Goal: Task Accomplishment & Management: Use online tool/utility

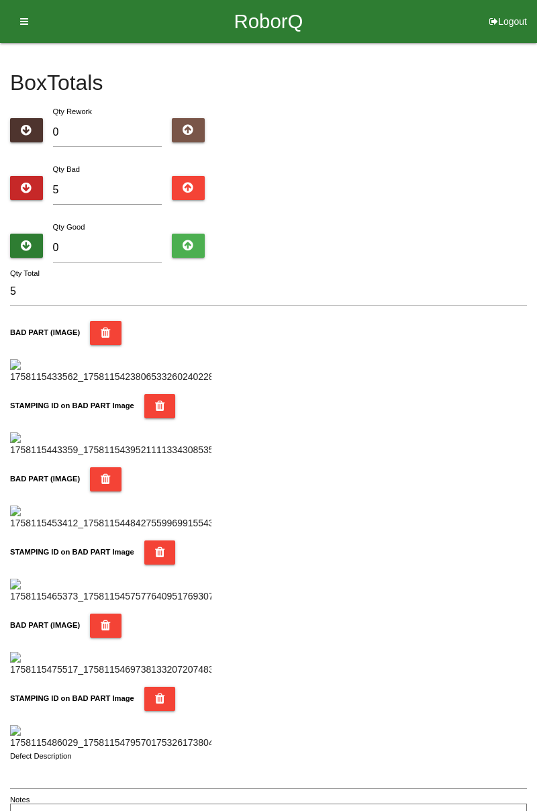
click at [537, 198] on div "Box Totals Translate Weight Weight unit: Rework Weight Bad Weight Good Weight 0…" at bounding box center [268, 438] width 537 height 790
click at [102, 189] on input "5" at bounding box center [107, 190] width 109 height 29
type input "0"
type input "6"
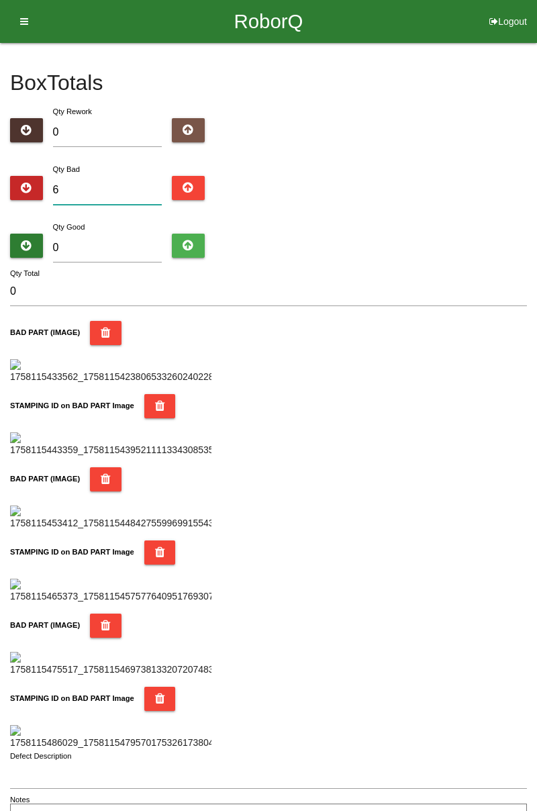
type input "6"
type input "0"
type input "1"
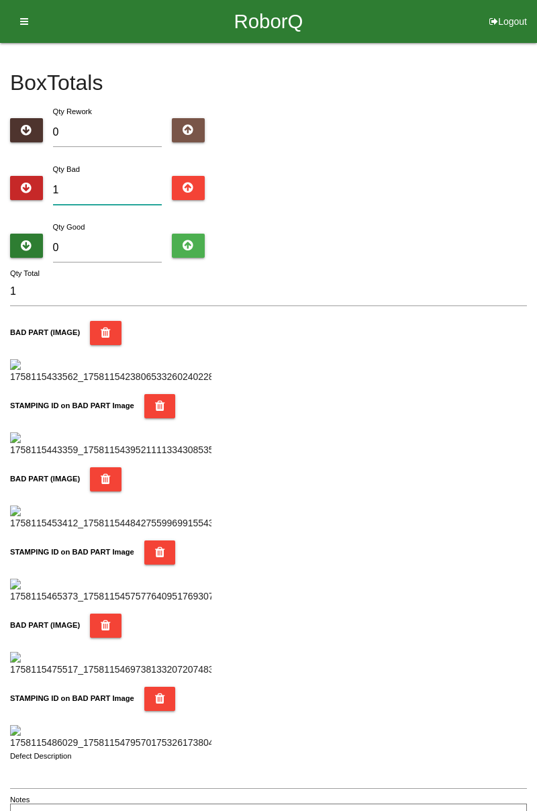
type input "10"
click at [128, 244] on input "0" at bounding box center [107, 248] width 109 height 29
type input "7"
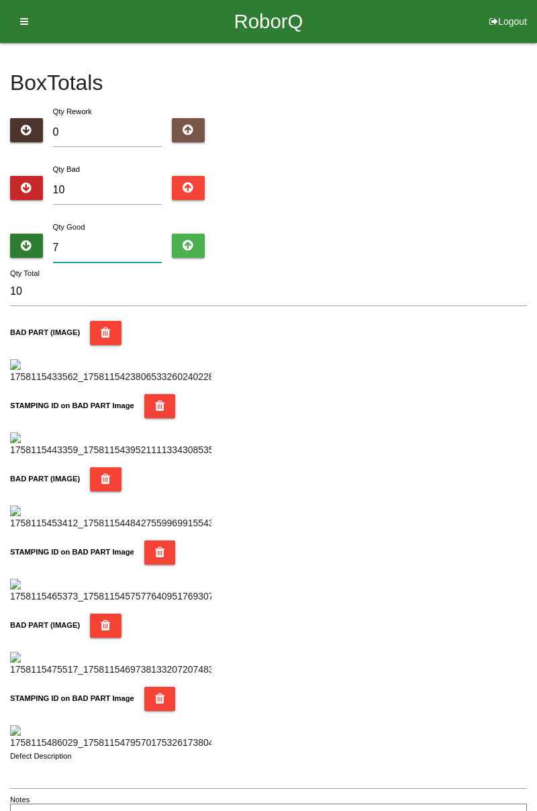
type input "17"
type input "74"
type input "84"
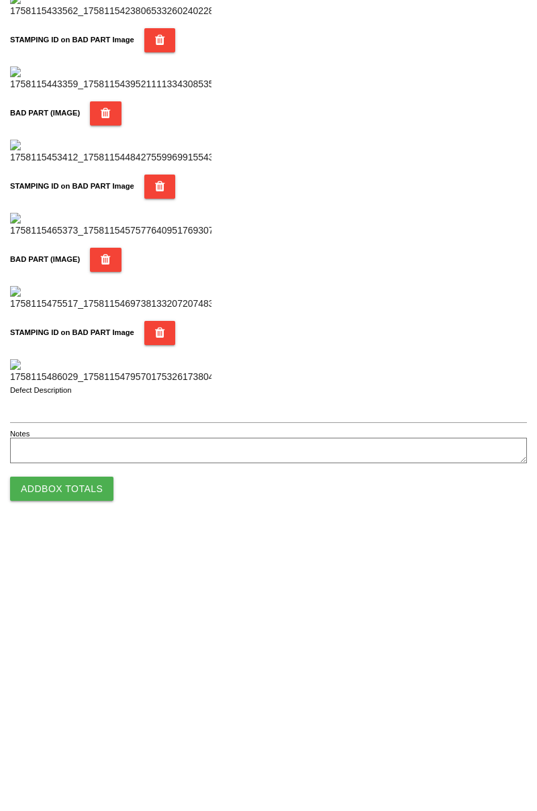
scroll to position [1177, 0]
type input "74"
click at [85, 772] on button "Add Box Totals" at bounding box center [61, 765] width 103 height 24
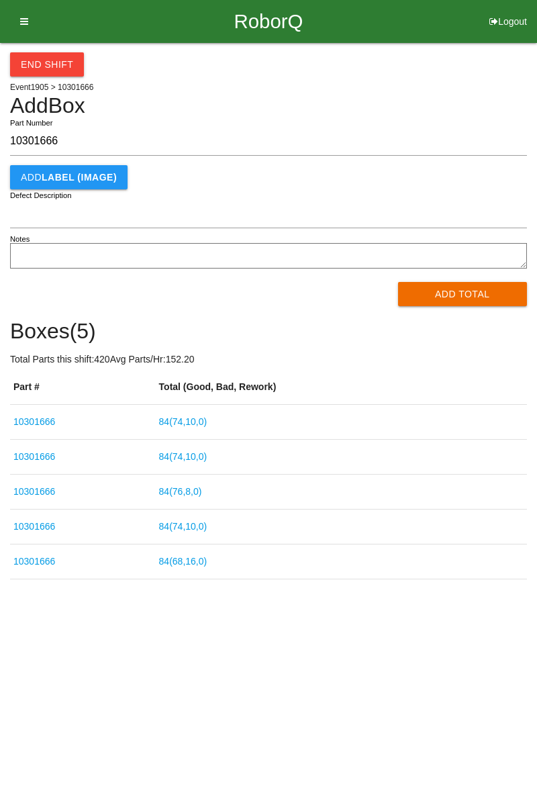
type input "10301666"
click at [468, 286] on button "Add Total" at bounding box center [463, 294] width 130 height 24
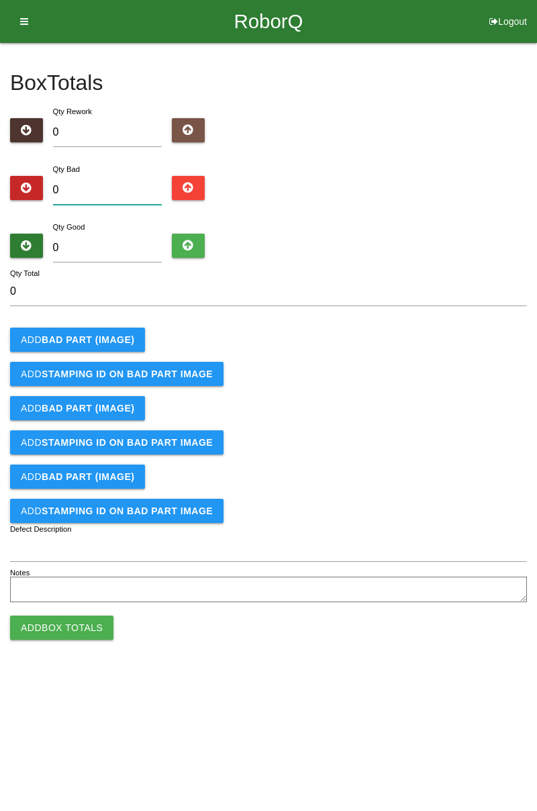
click at [107, 191] on input "0" at bounding box center [107, 190] width 109 height 29
type input "3"
click at [120, 334] on b "BAD PART (IMAGE)" at bounding box center [88, 339] width 93 height 11
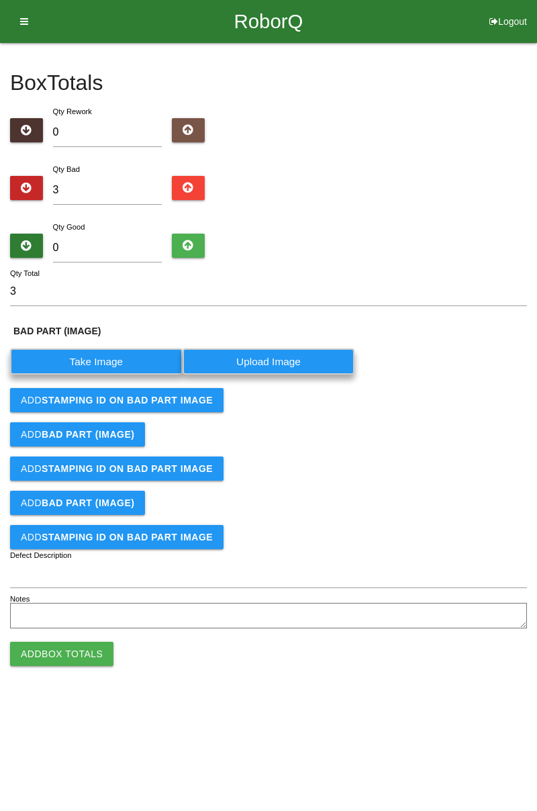
click at [120, 359] on label "Take Image" at bounding box center [96, 362] width 173 height 26
click at [0, 0] on \(IMAGE\) "Take Image" at bounding box center [0, 0] width 0 height 0
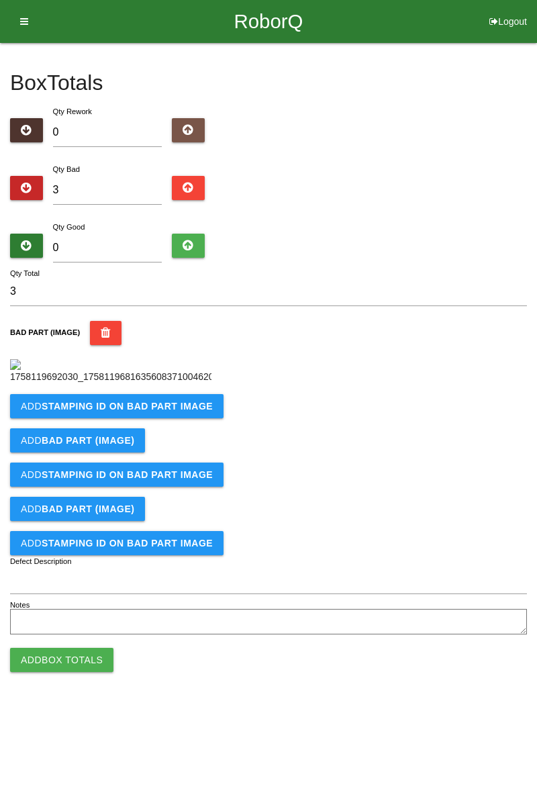
click at [147, 418] on button "Add STAMPING ID on BAD PART Image" at bounding box center [117, 406] width 214 height 24
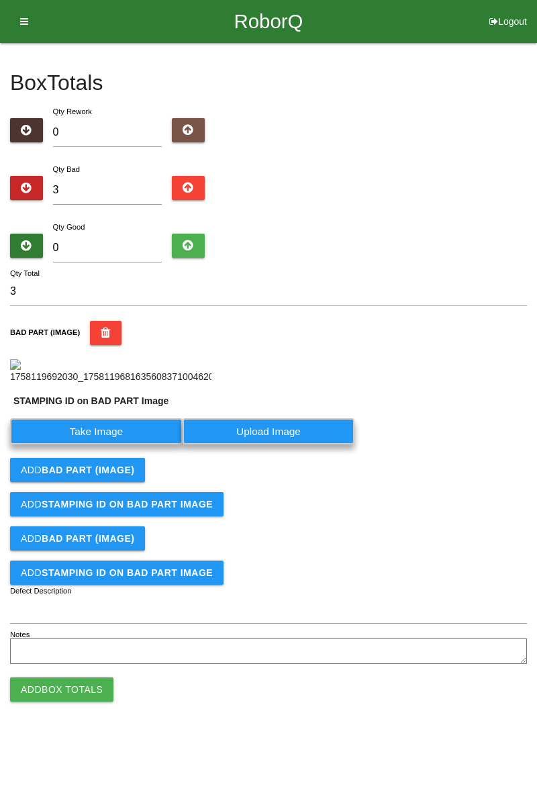
click at [113, 445] on label "Take Image" at bounding box center [96, 431] width 173 height 26
click at [0, 0] on PART "Take Image" at bounding box center [0, 0] width 0 height 0
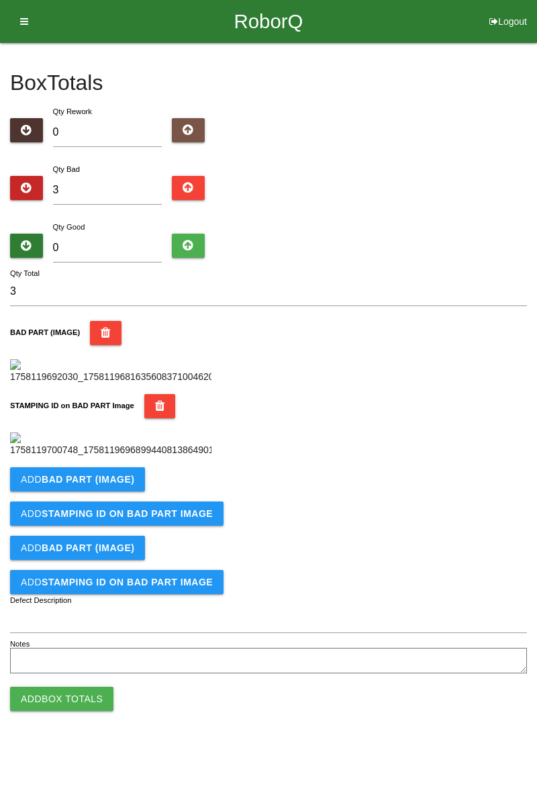
scroll to position [295, 0]
click at [125, 485] on b "BAD PART (IMAGE)" at bounding box center [88, 479] width 93 height 11
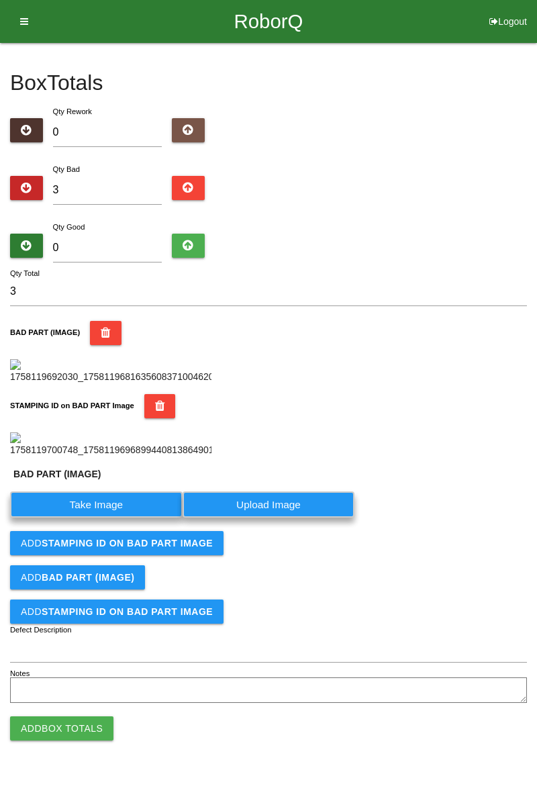
click at [114, 518] on label "Take Image" at bounding box center [96, 505] width 173 height 26
click at [0, 0] on \(IMAGE\) "Take Image" at bounding box center [0, 0] width 0 height 0
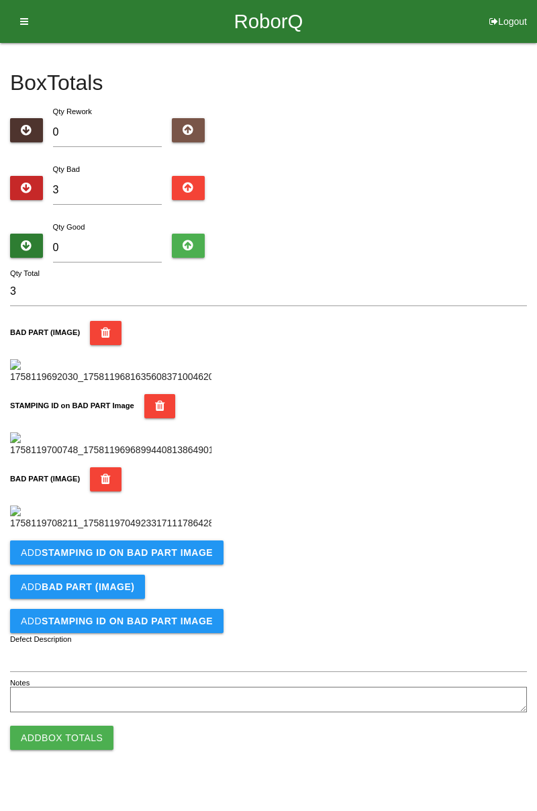
scroll to position [516, 0]
click at [185, 558] on b "STAMPING ID on BAD PART Image" at bounding box center [127, 552] width 171 height 11
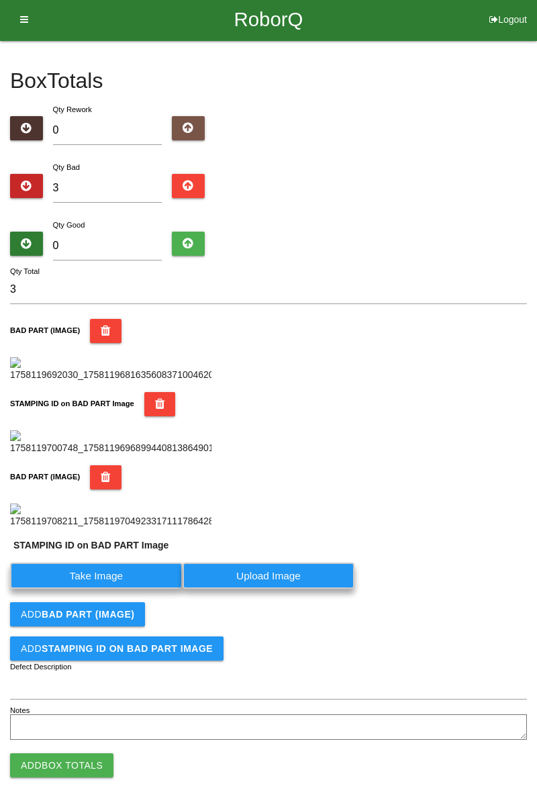
click at [131, 589] on label "Take Image" at bounding box center [96, 576] width 173 height 26
click at [0, 0] on PART "Take Image" at bounding box center [0, 0] width 0 height 0
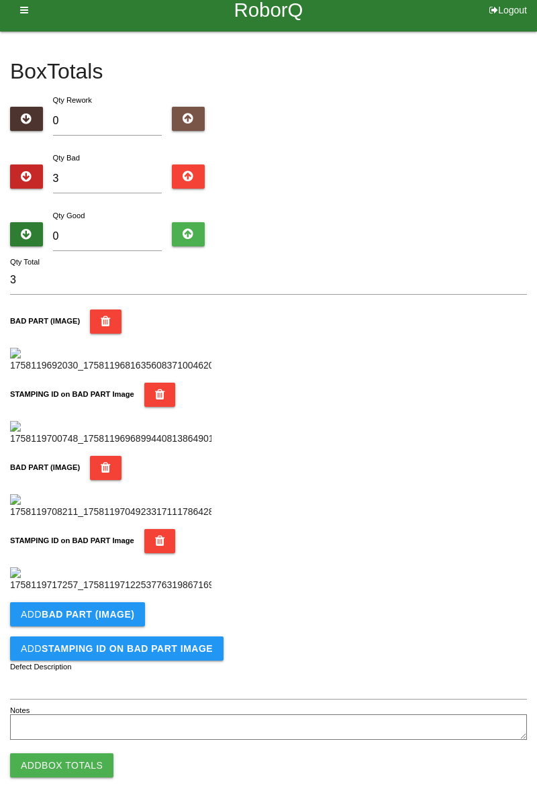
scroll to position [736, 0]
click at [134, 604] on button "Add BAD PART (IMAGE)" at bounding box center [77, 614] width 135 height 24
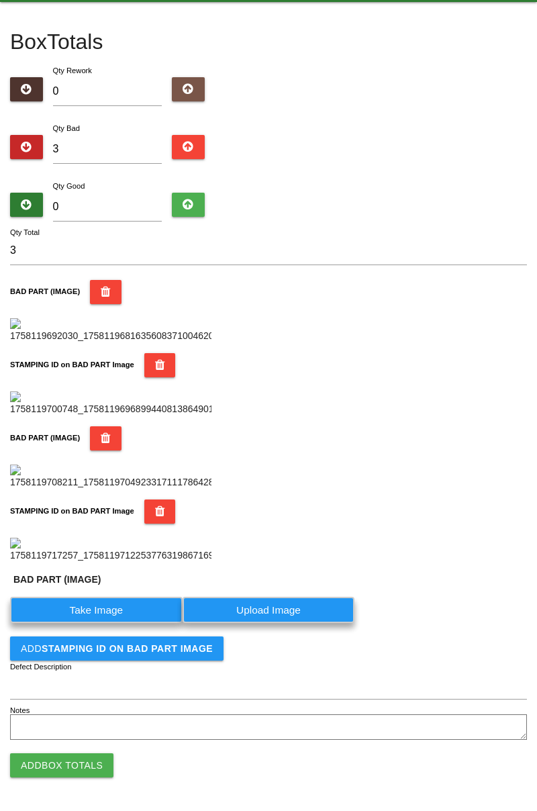
click at [116, 623] on label "Take Image" at bounding box center [96, 610] width 173 height 26
click at [0, 0] on \(IMAGE\) "Take Image" at bounding box center [0, 0] width 0 height 0
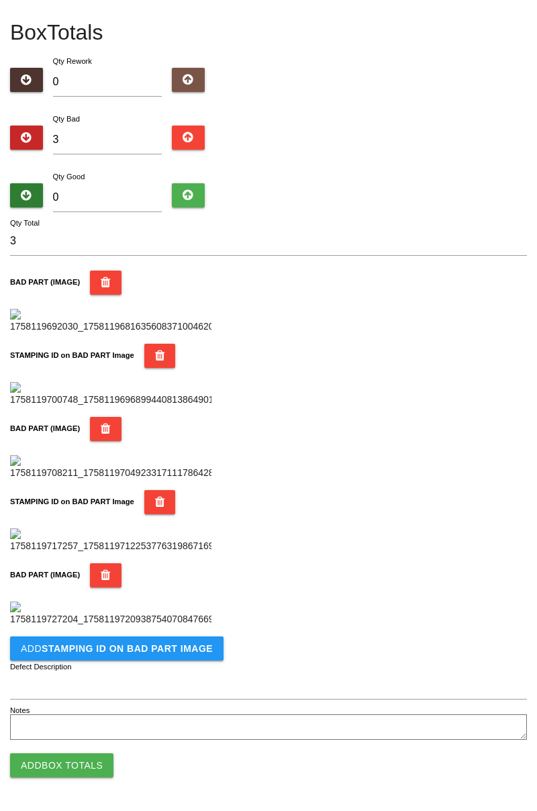
scroll to position [956, 0]
click at [156, 650] on b "STAMPING ID on BAD PART Image" at bounding box center [127, 648] width 171 height 11
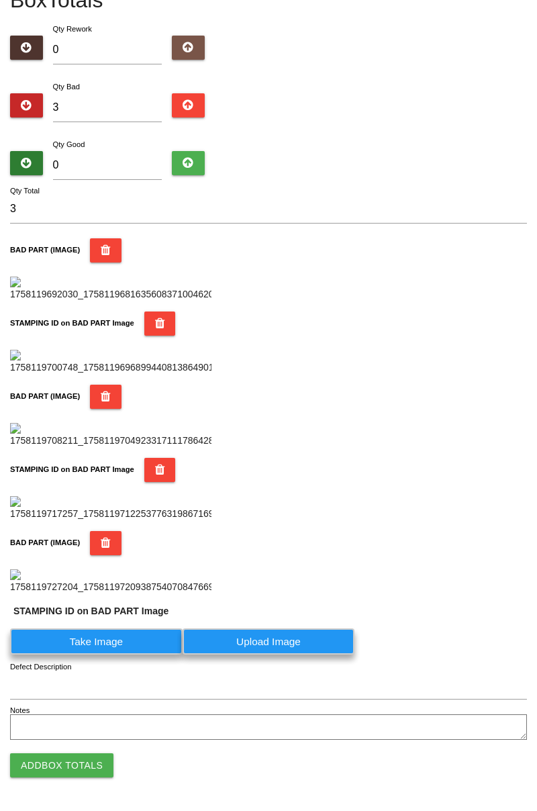
click at [121, 655] on label "Take Image" at bounding box center [96, 642] width 173 height 26
click at [0, 0] on PART "Take Image" at bounding box center [0, 0] width 0 height 0
click at [134, 655] on label "Take Image" at bounding box center [96, 642] width 173 height 26
click at [0, 0] on PART "Take Image" at bounding box center [0, 0] width 0 height 0
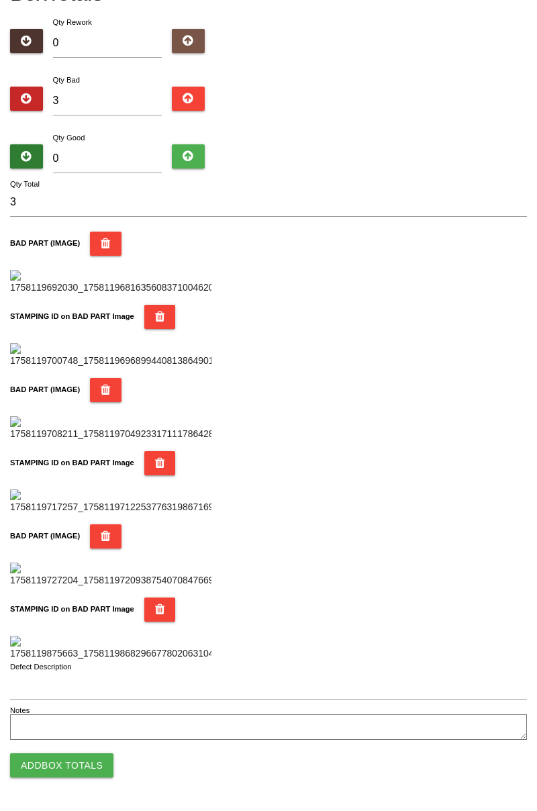
scroll to position [0, 0]
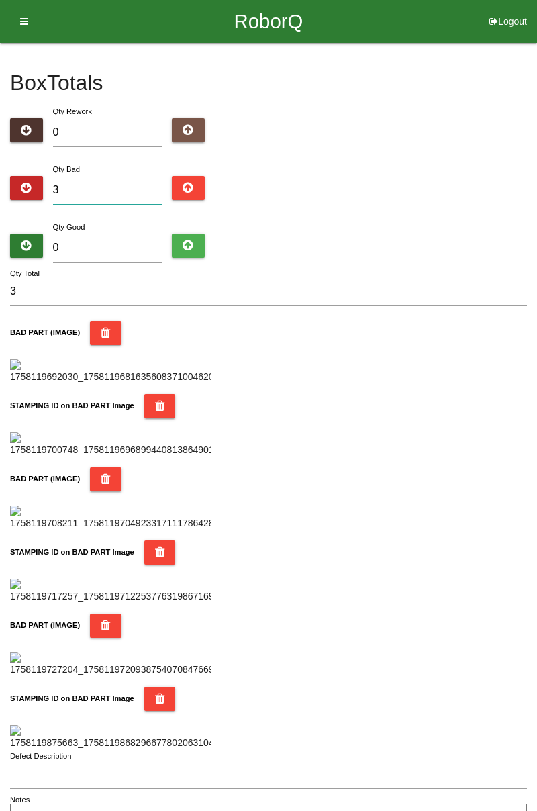
click at [118, 190] on input "3" at bounding box center [107, 190] width 109 height 29
type input "0"
type input "5"
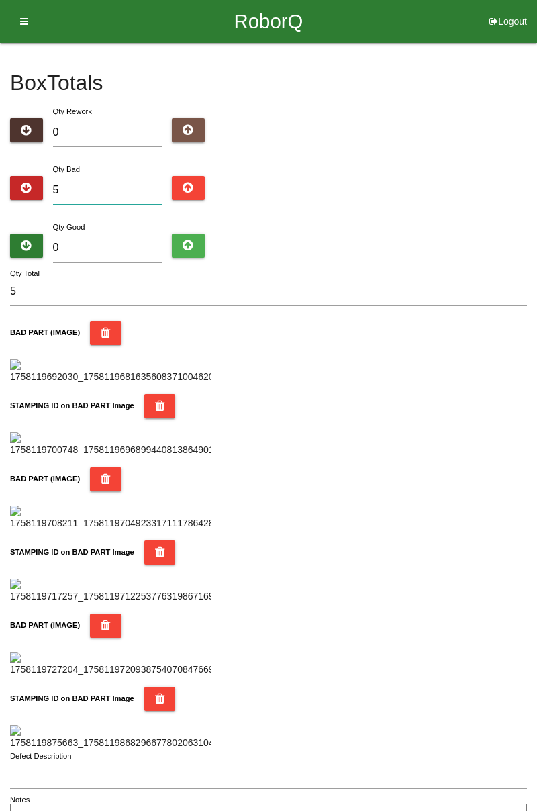
type input "56"
type input "5"
type input "0"
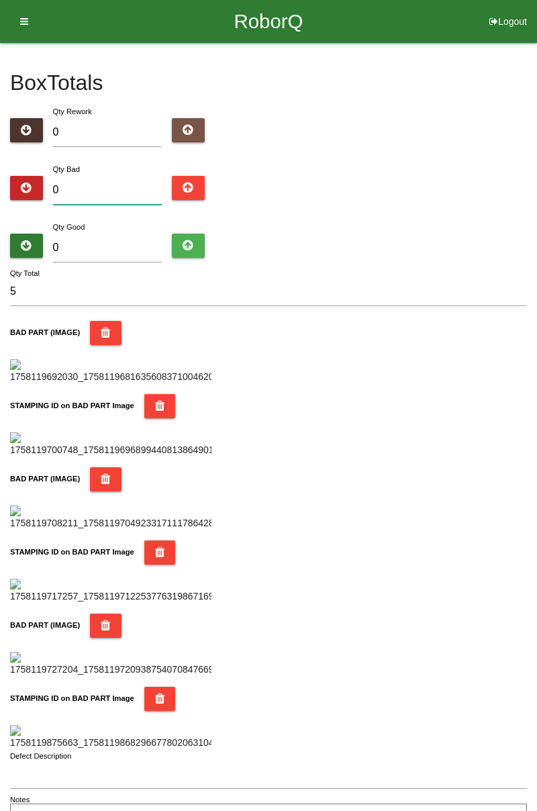
type input "0"
type input "6"
click at [120, 242] on input "0" at bounding box center [107, 248] width 109 height 29
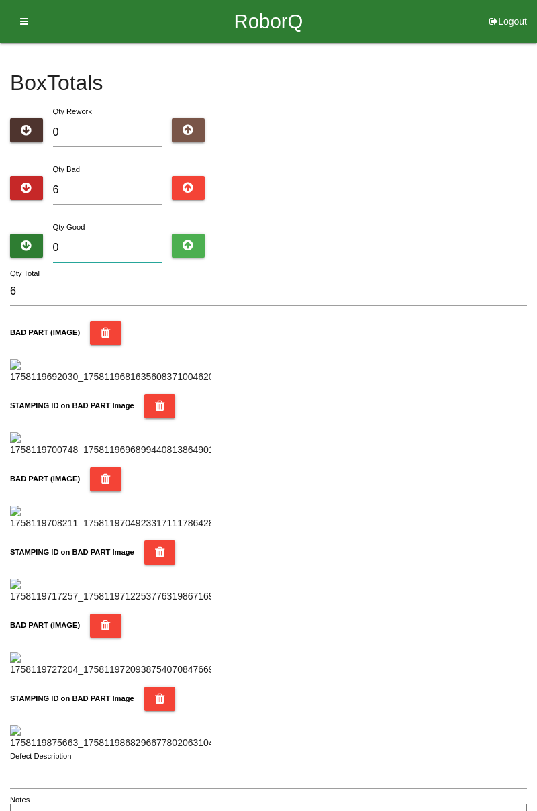
type input "7"
type input "13"
type input "78"
type input "84"
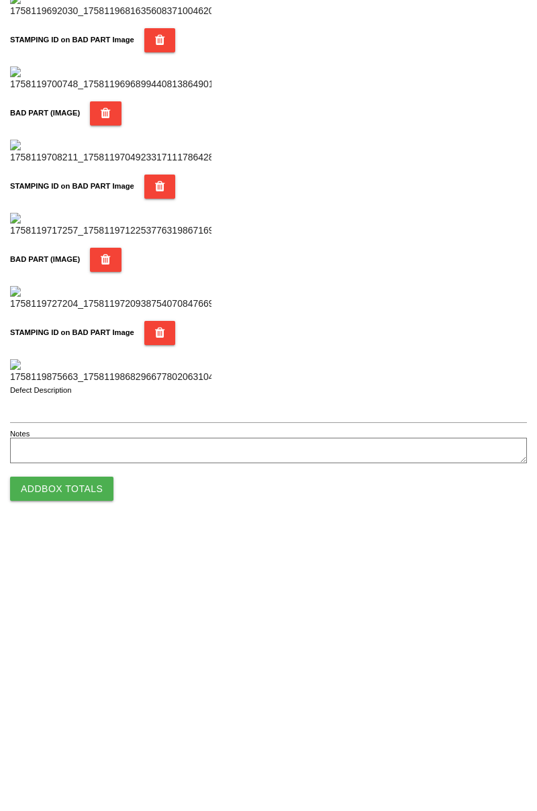
scroll to position [1177, 0]
type input "78"
click at [84, 763] on button "Add Box Totals" at bounding box center [61, 765] width 103 height 24
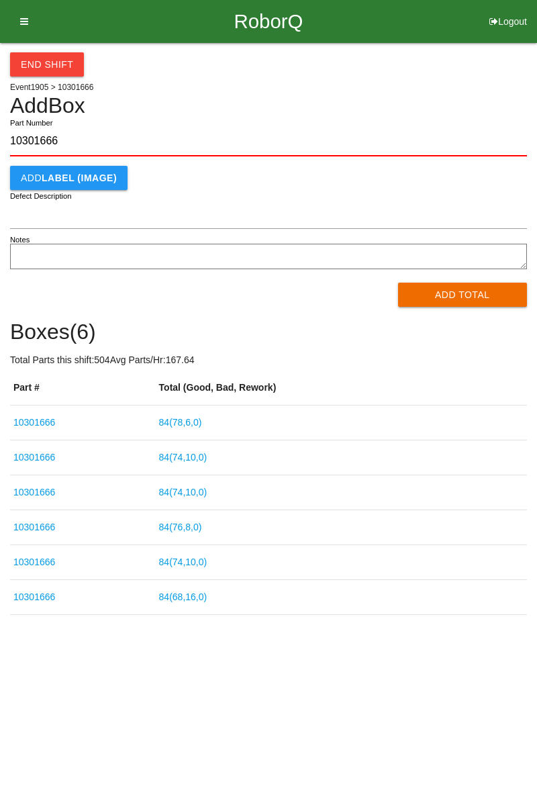
type input "10301666"
click at [465, 300] on button "Add Total" at bounding box center [463, 295] width 130 height 24
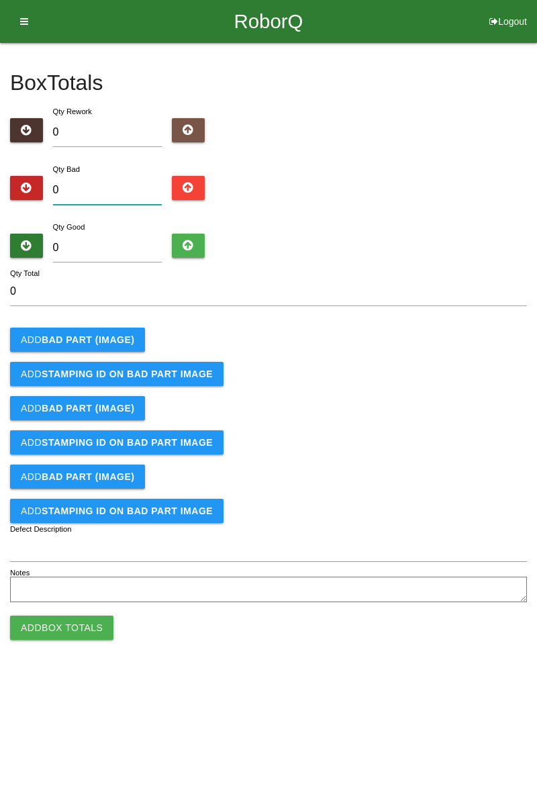
click at [121, 187] on input "0" at bounding box center [107, 190] width 109 height 29
type input "3"
click at [114, 348] on button "Add BAD PART (IMAGE)" at bounding box center [77, 340] width 135 height 24
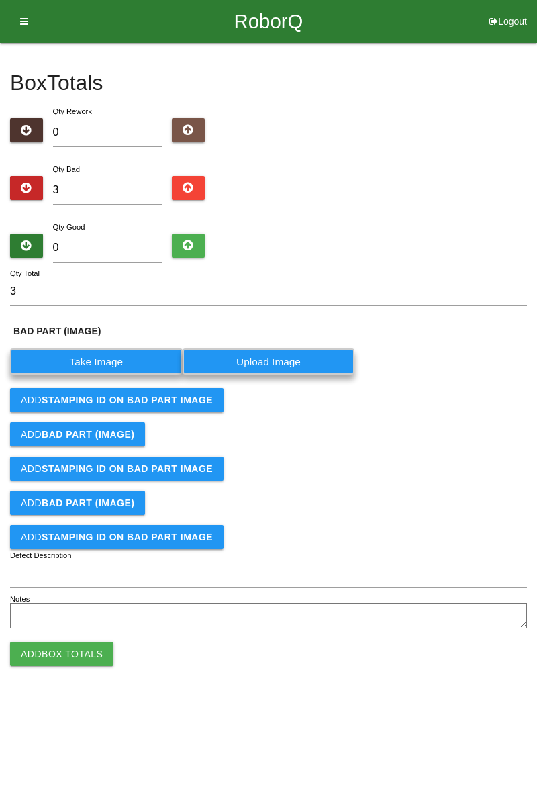
click at [124, 363] on label "Take Image" at bounding box center [96, 362] width 173 height 26
click at [0, 0] on \(IMAGE\) "Take Image" at bounding box center [0, 0] width 0 height 0
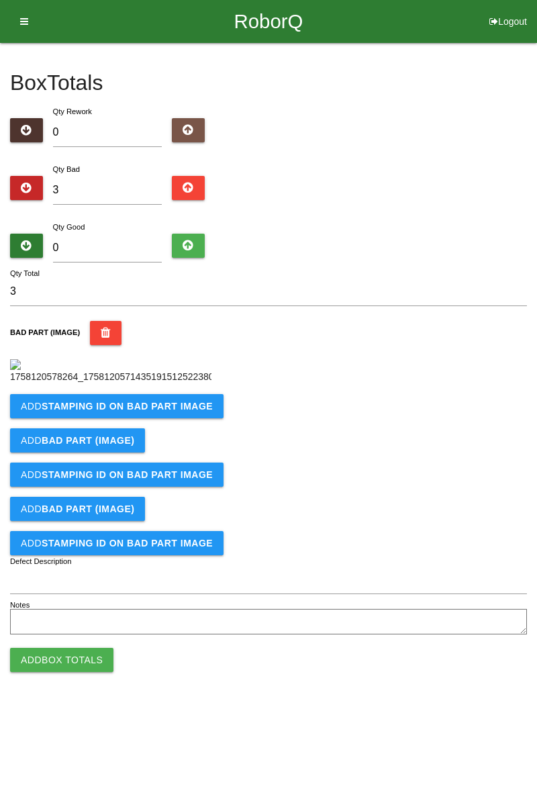
scroll to position [75, 0]
click at [165, 412] on b "STAMPING ID on BAD PART Image" at bounding box center [127, 406] width 171 height 11
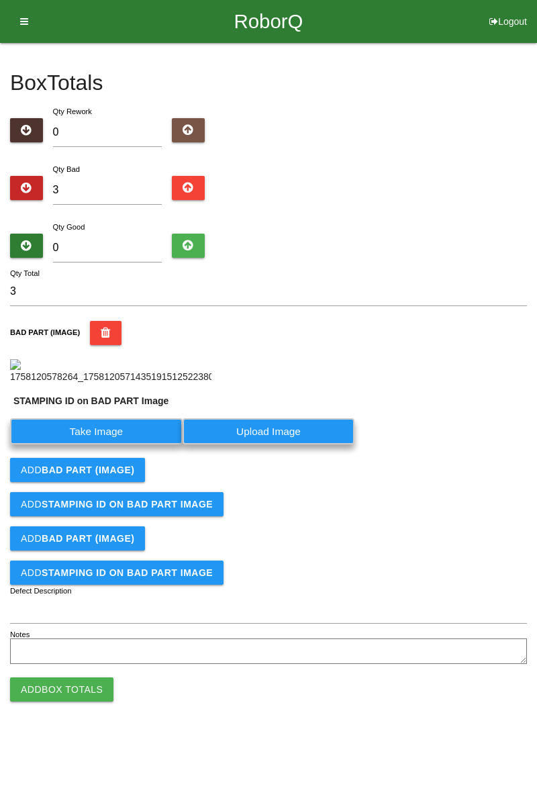
click at [116, 445] on label "Take Image" at bounding box center [96, 431] width 173 height 26
click at [0, 0] on PART "Take Image" at bounding box center [0, 0] width 0 height 0
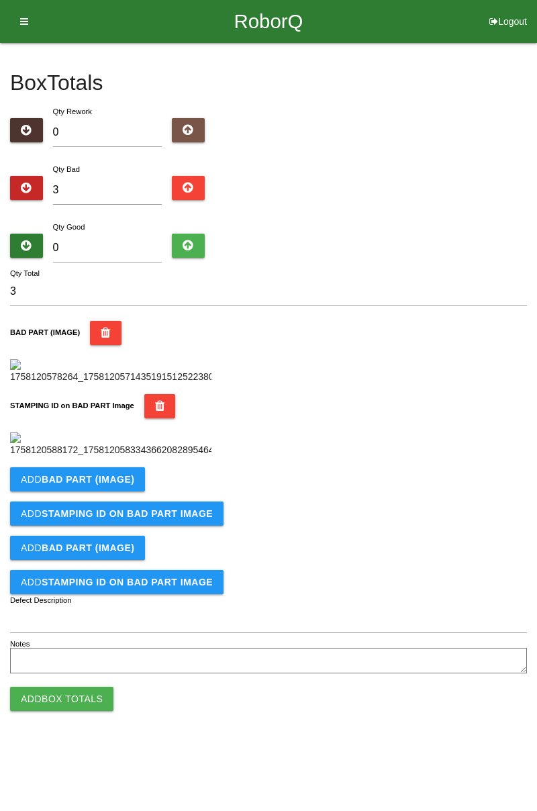
scroll to position [283, 0]
click at [125, 485] on b "BAD PART (IMAGE)" at bounding box center [88, 479] width 93 height 11
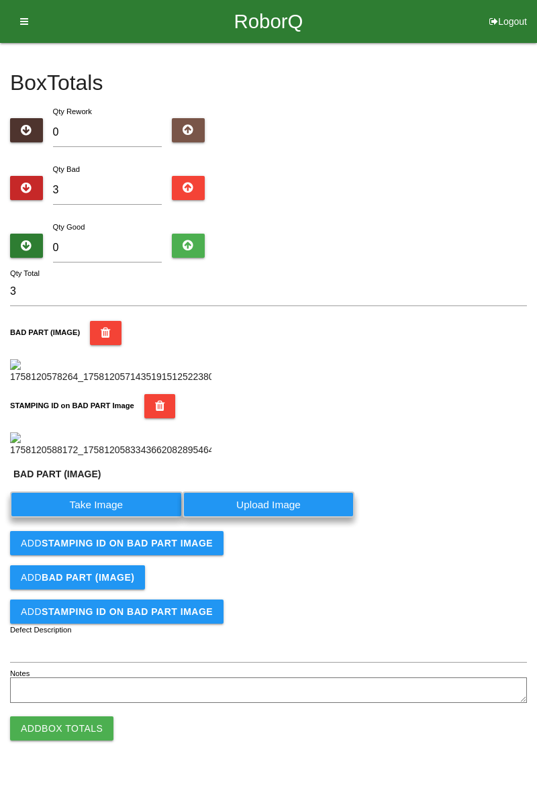
click at [120, 518] on label "Take Image" at bounding box center [96, 505] width 173 height 26
click at [0, 0] on \(IMAGE\) "Take Image" at bounding box center [0, 0] width 0 height 0
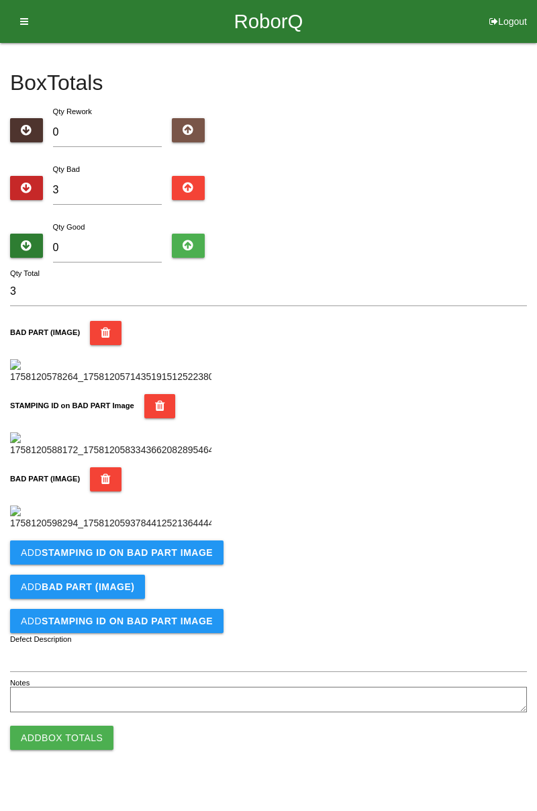
scroll to position [516, 0]
click at [165, 558] on b "STAMPING ID on BAD PART Image" at bounding box center [127, 552] width 171 height 11
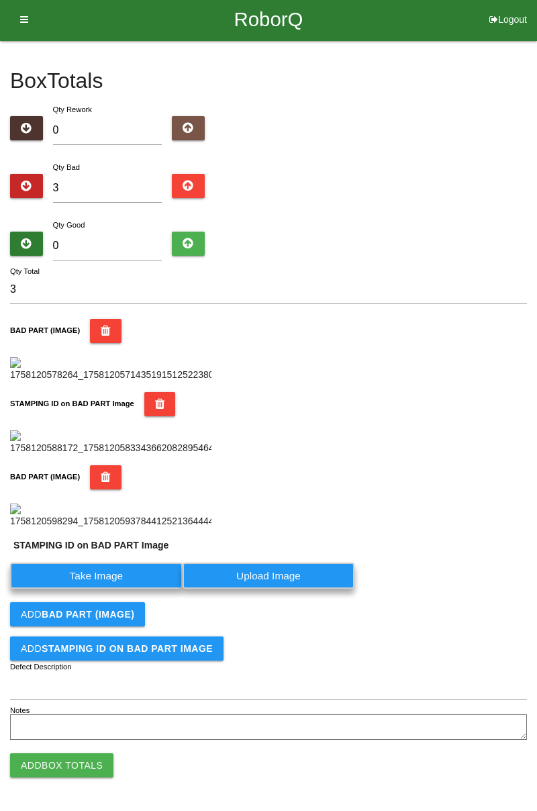
click at [110, 589] on label "Take Image" at bounding box center [96, 576] width 173 height 26
click at [0, 0] on PART "Take Image" at bounding box center [0, 0] width 0 height 0
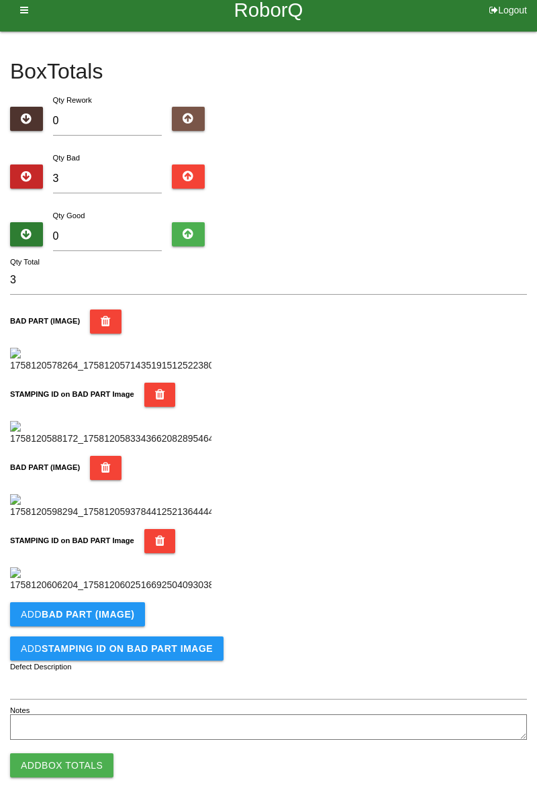
scroll to position [736, 0]
click at [117, 616] on b "BAD PART (IMAGE)" at bounding box center [88, 614] width 93 height 11
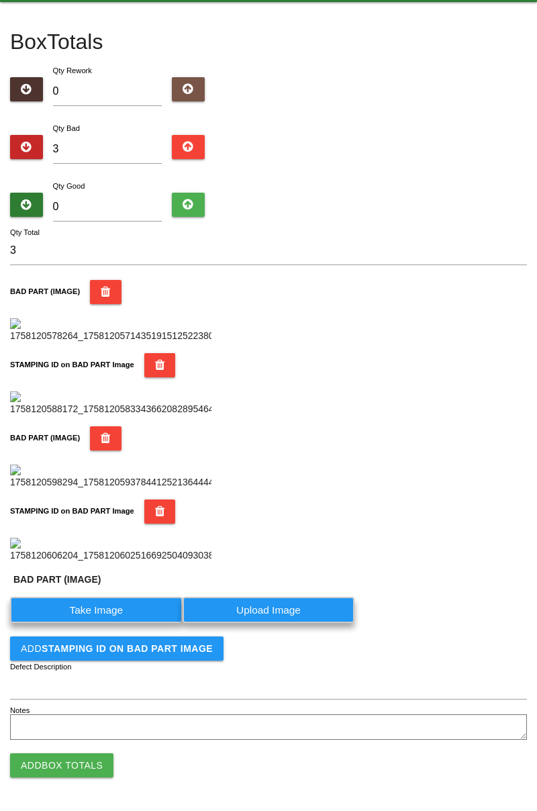
click at [117, 623] on label "Take Image" at bounding box center [96, 610] width 173 height 26
click at [0, 0] on \(IMAGE\) "Take Image" at bounding box center [0, 0] width 0 height 0
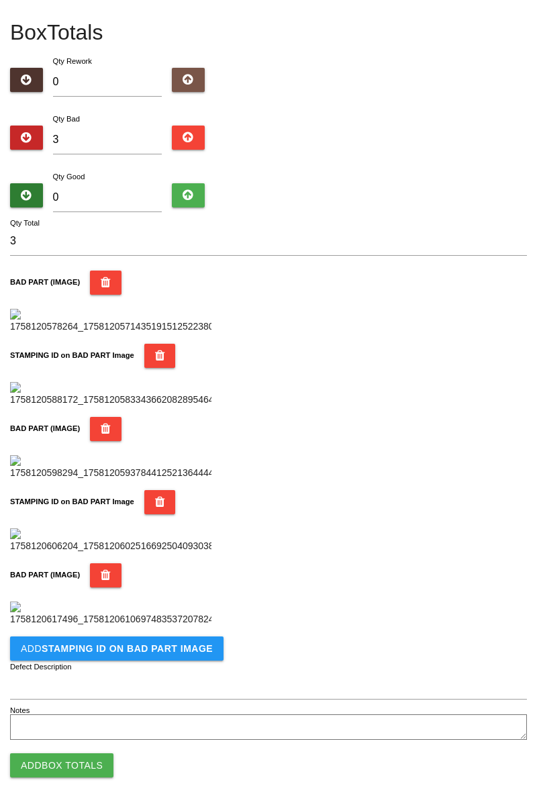
scroll to position [956, 0]
click at [167, 642] on button "Add STAMPING ID on BAD PART Image" at bounding box center [117, 649] width 214 height 24
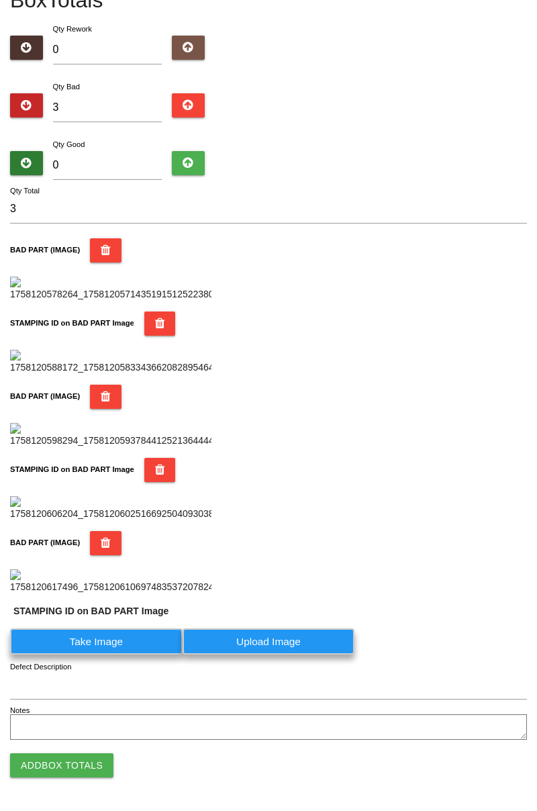
click at [110, 655] on label "Take Image" at bounding box center [96, 642] width 173 height 26
click at [0, 0] on PART "Take Image" at bounding box center [0, 0] width 0 height 0
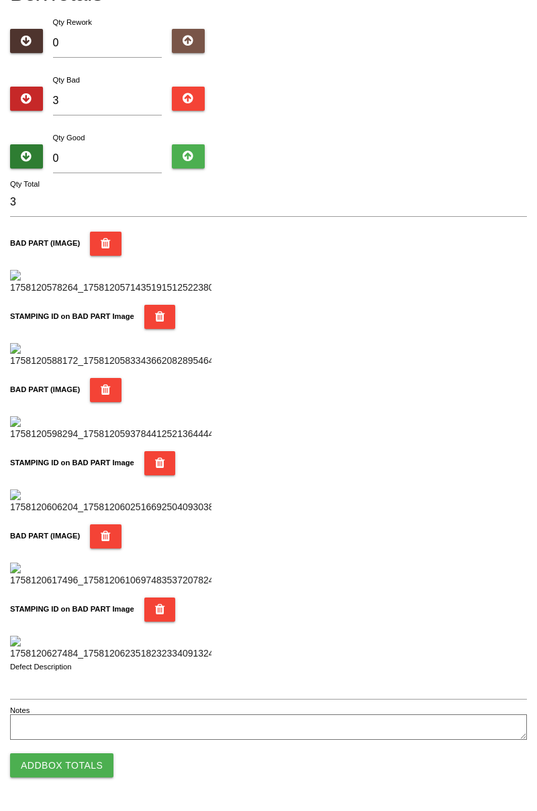
scroll to position [0, 0]
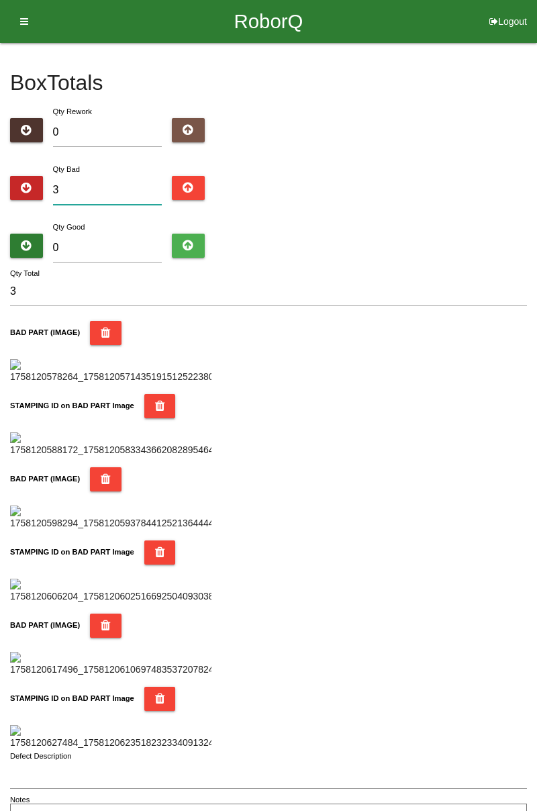
click at [110, 188] on input "3" at bounding box center [107, 190] width 109 height 29
type input "0"
type input "4"
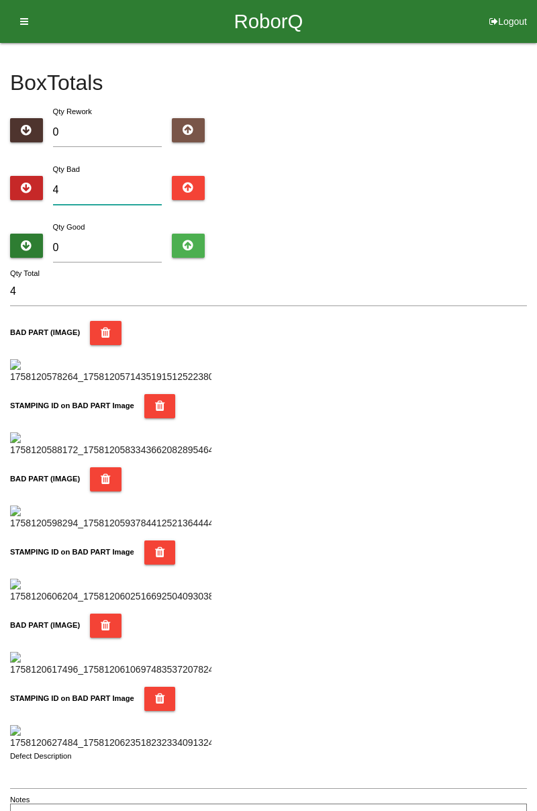
type input "0"
type input "5"
type input "0"
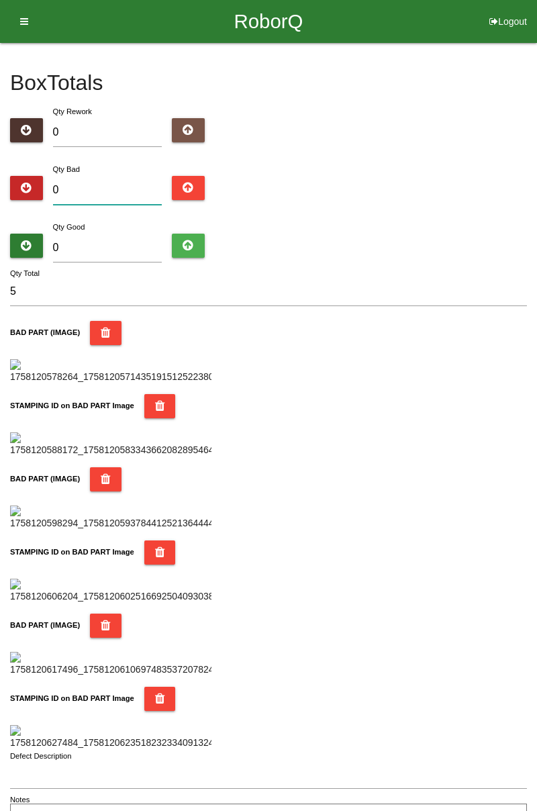
type input "0"
type input "1"
type input "10"
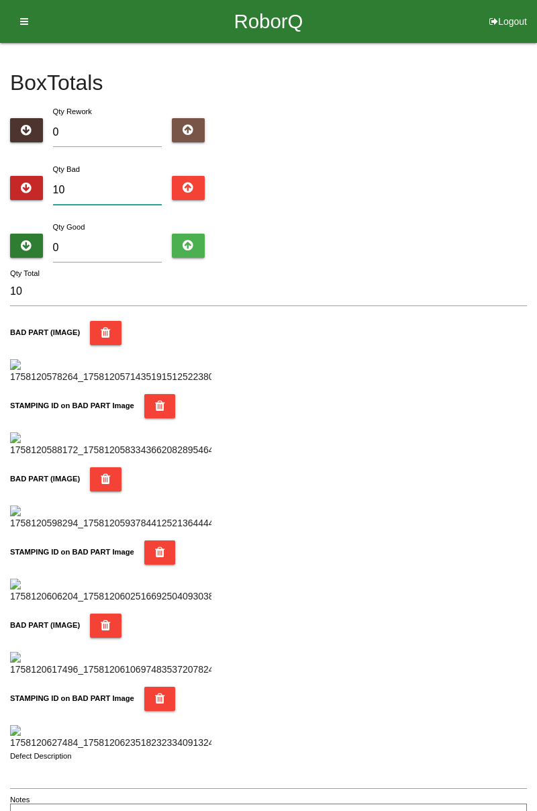
type input "1"
type input "11"
type input "1"
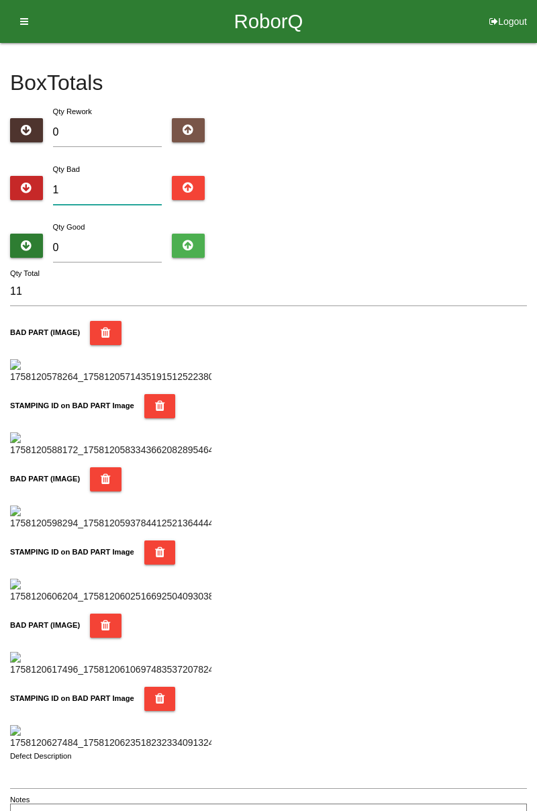
type input "1"
type input "12"
type input "1"
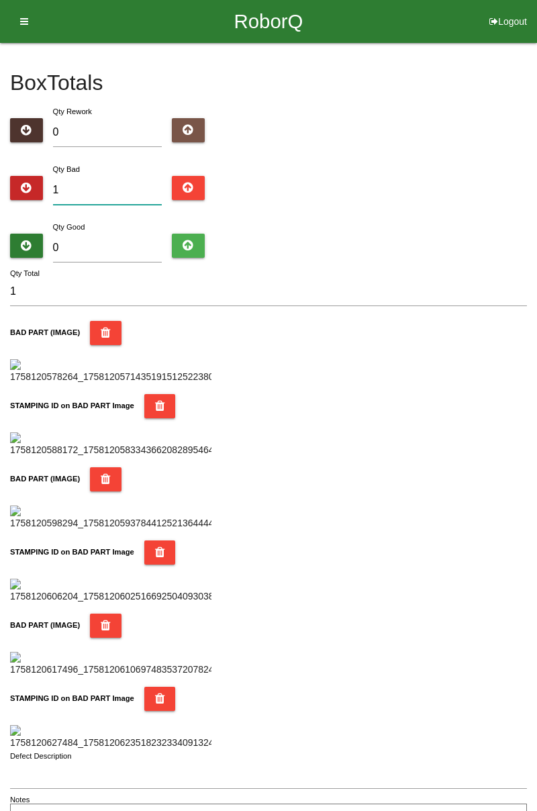
type input "13"
click at [123, 246] on input "0" at bounding box center [107, 248] width 109 height 29
type input "7"
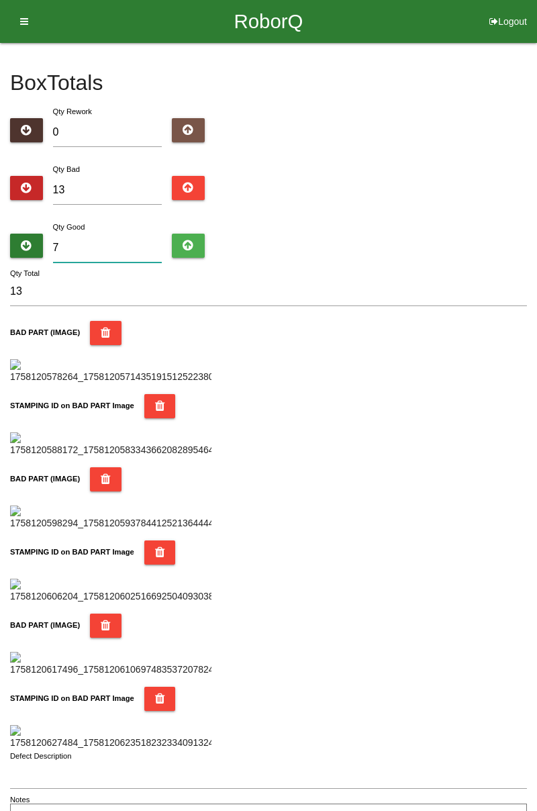
type input "20"
type input "71"
type input "84"
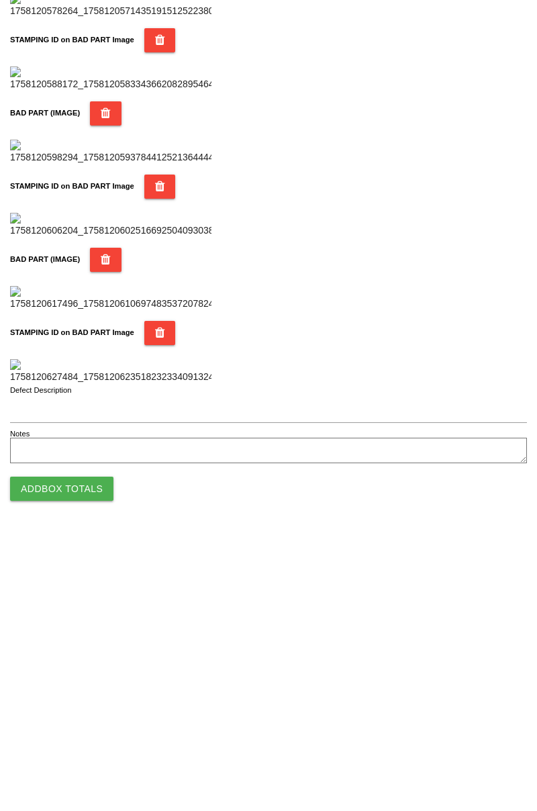
type input "71"
click at [86, 761] on button "Add Box Totals" at bounding box center [61, 765] width 103 height 24
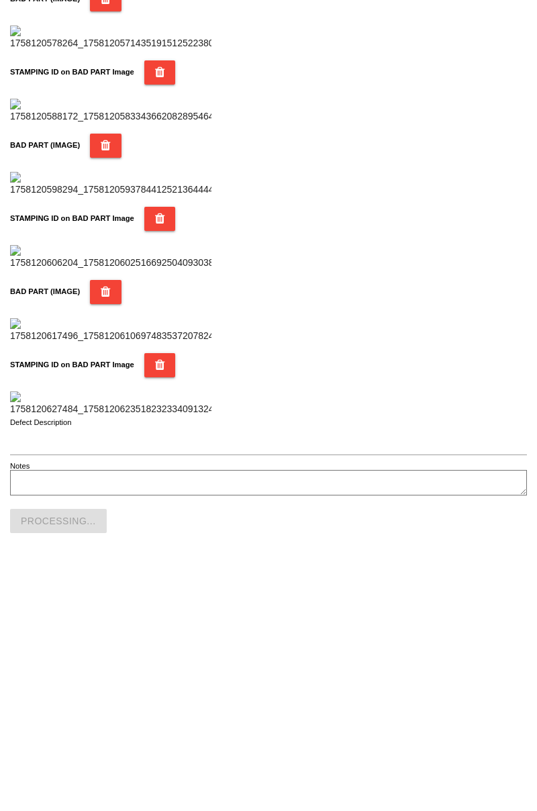
scroll to position [1177, 0]
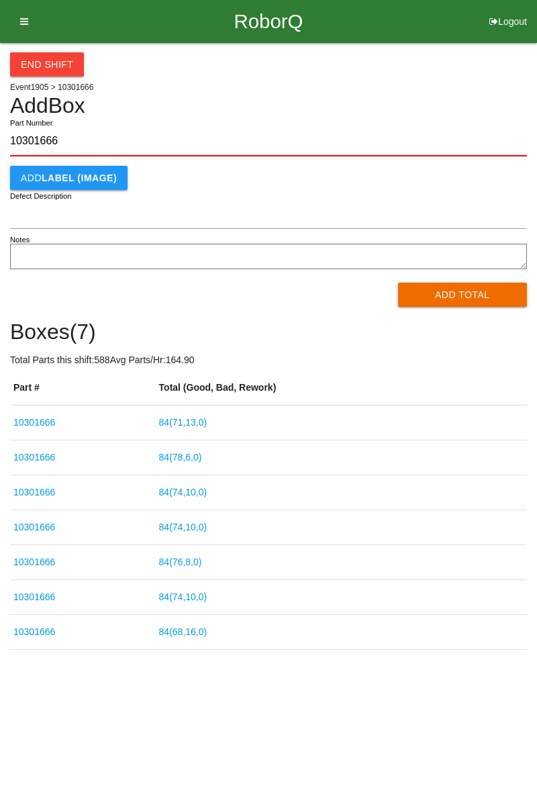
type input "10301666"
click at [485, 305] on button "Add Total" at bounding box center [463, 295] width 130 height 24
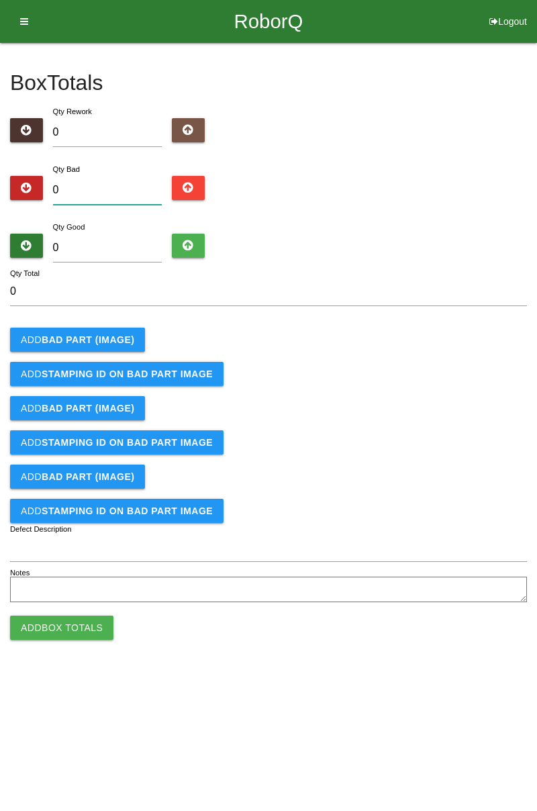
click at [109, 184] on input "0" at bounding box center [107, 190] width 109 height 29
type input "3"
click at [136, 332] on button "Add BAD PART (IMAGE)" at bounding box center [77, 340] width 135 height 24
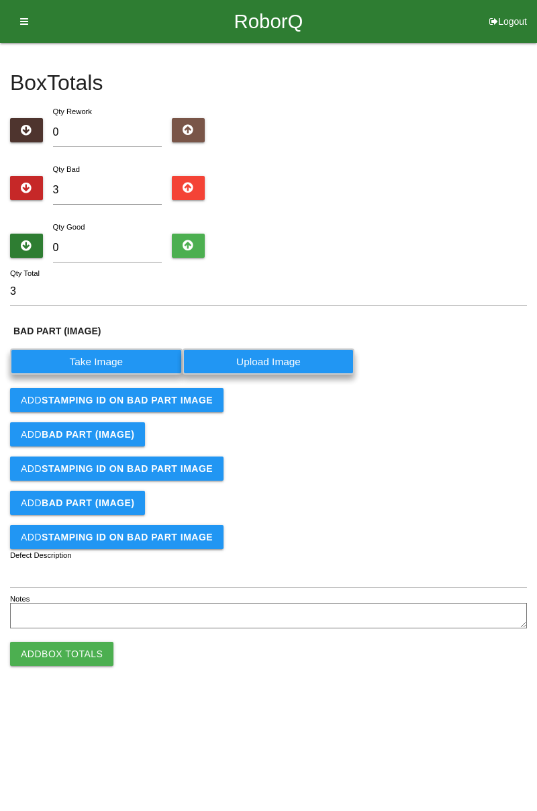
click at [118, 368] on label "Take Image" at bounding box center [96, 362] width 173 height 26
click at [0, 0] on \(IMAGE\) "Take Image" at bounding box center [0, 0] width 0 height 0
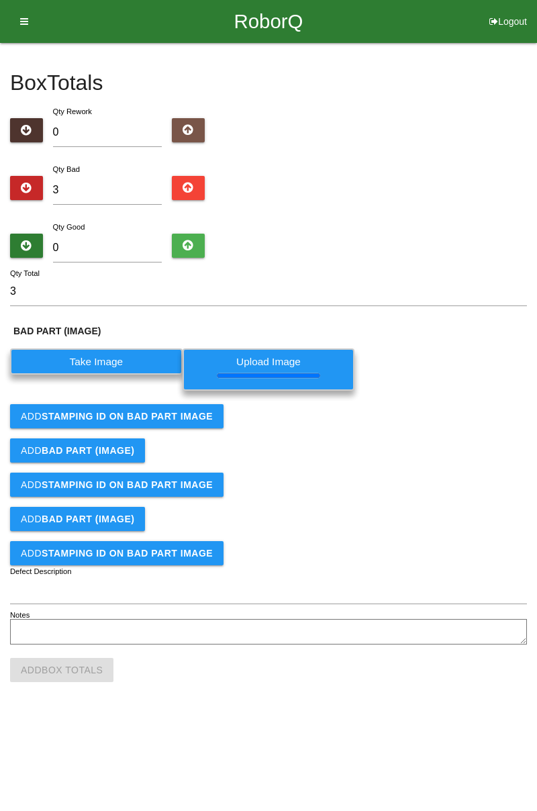
click at [171, 439] on div "Add BAD PART (IMAGE)" at bounding box center [268, 451] width 517 height 24
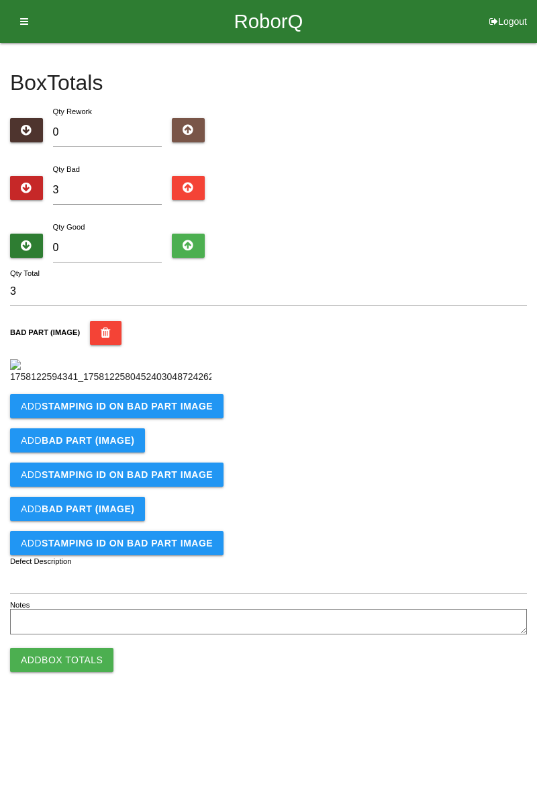
click at [173, 412] on b "STAMPING ID on BAD PART Image" at bounding box center [127, 406] width 171 height 11
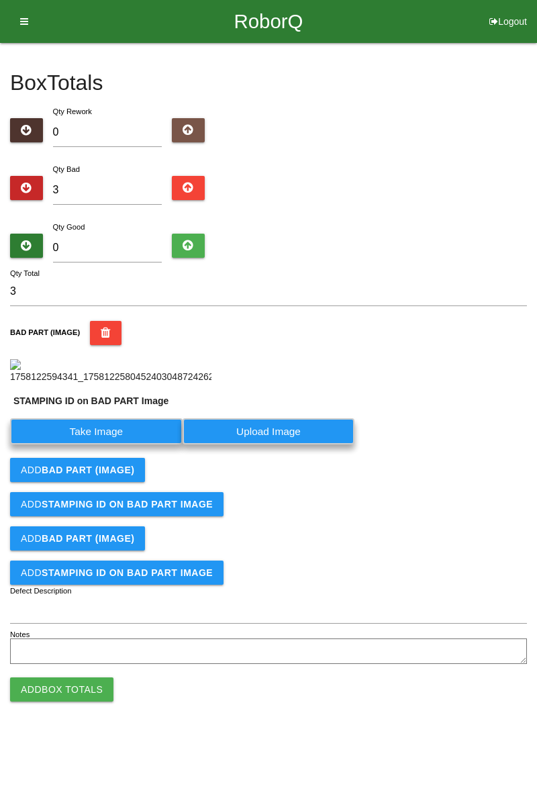
click at [129, 445] on label "Take Image" at bounding box center [96, 431] width 173 height 26
click at [0, 0] on PART "Take Image" at bounding box center [0, 0] width 0 height 0
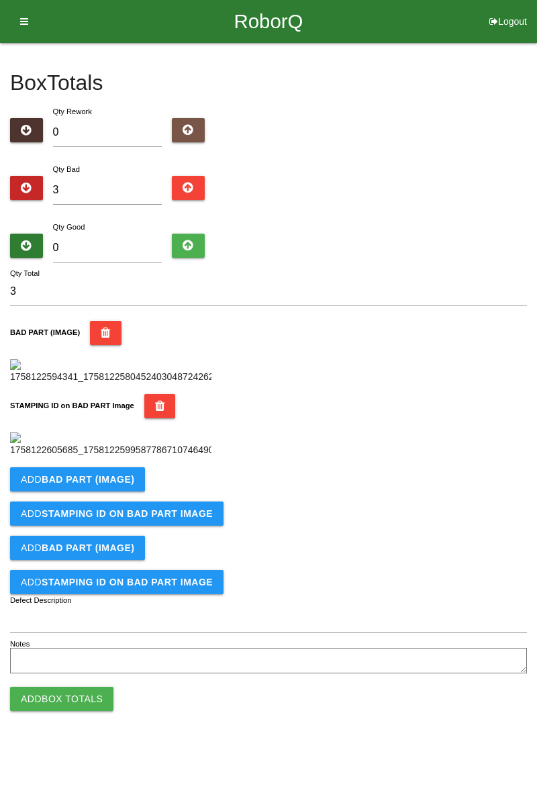
scroll to position [295, 0]
click at [119, 485] on b "BAD PART (IMAGE)" at bounding box center [88, 479] width 93 height 11
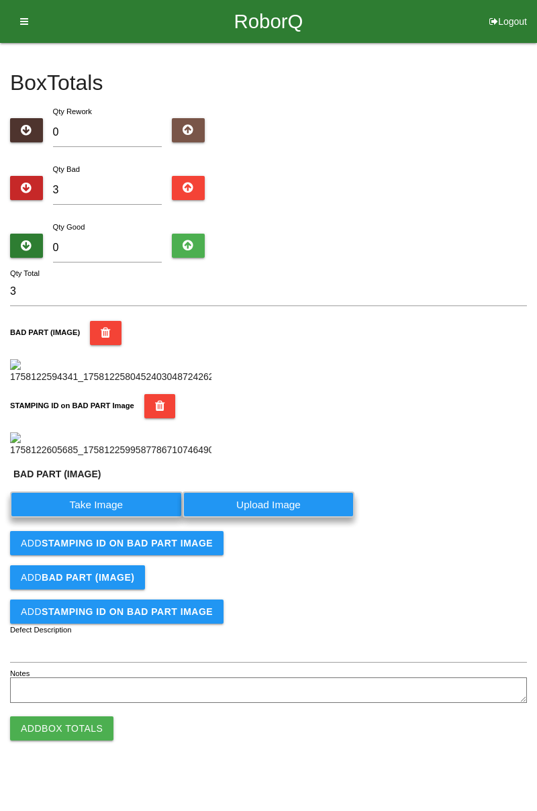
click at [134, 518] on label "Take Image" at bounding box center [96, 505] width 173 height 26
click at [0, 0] on \(IMAGE\) "Take Image" at bounding box center [0, 0] width 0 height 0
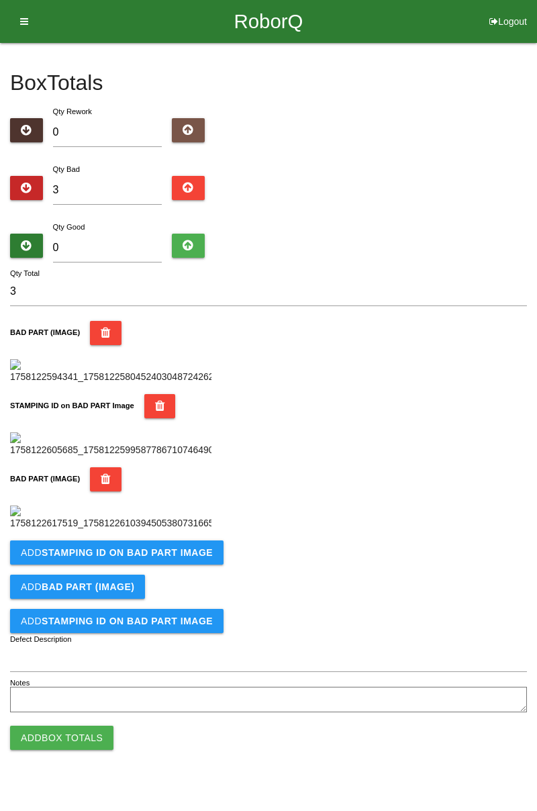
scroll to position [516, 0]
click at [142, 558] on b "STAMPING ID on BAD PART Image" at bounding box center [127, 552] width 171 height 11
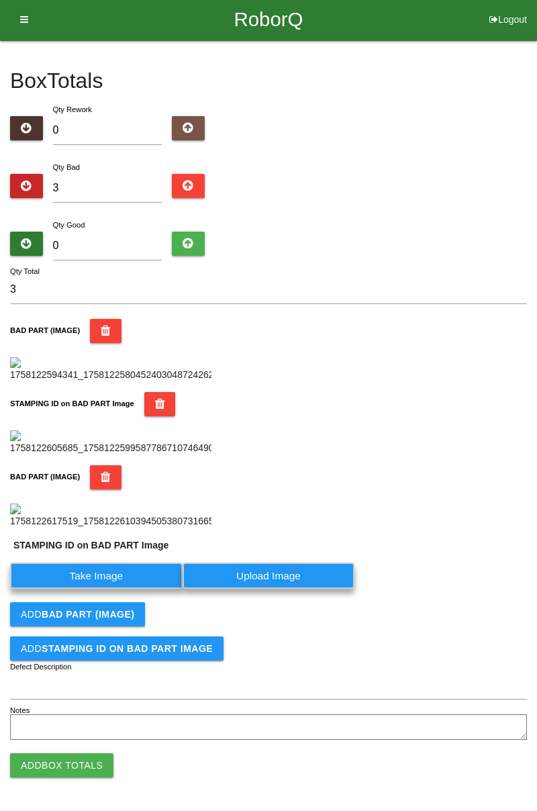
click at [111, 589] on label "Take Image" at bounding box center [96, 576] width 173 height 26
click at [0, 0] on PART "Take Image" at bounding box center [0, 0] width 0 height 0
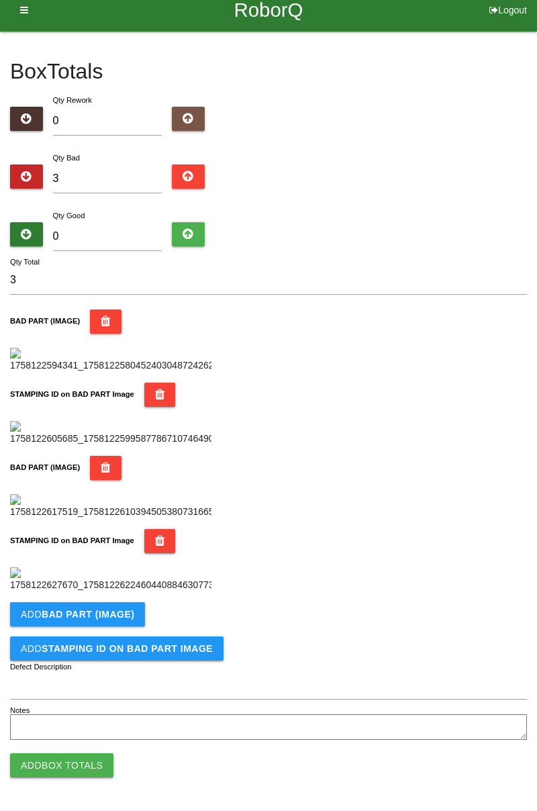
scroll to position [736, 0]
click at [134, 614] on button "Add BAD PART (IMAGE)" at bounding box center [77, 614] width 135 height 24
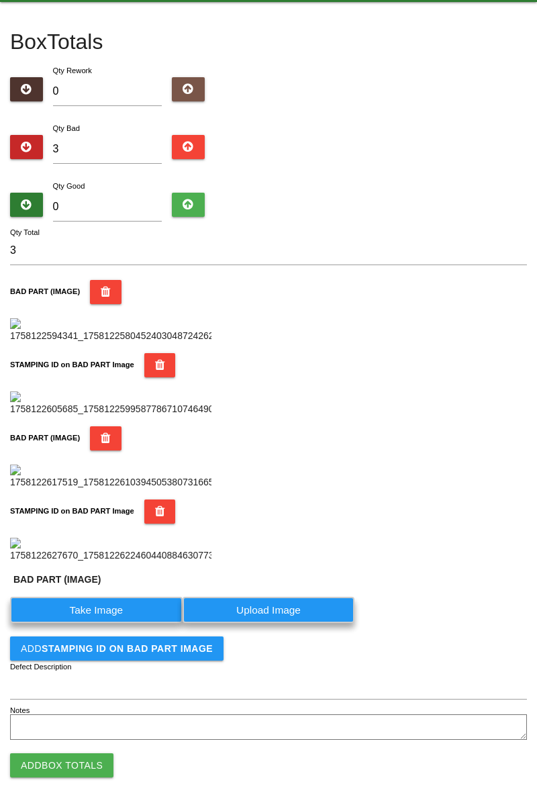
click at [120, 623] on label "Take Image" at bounding box center [96, 610] width 173 height 26
click at [0, 0] on \(IMAGE\) "Take Image" at bounding box center [0, 0] width 0 height 0
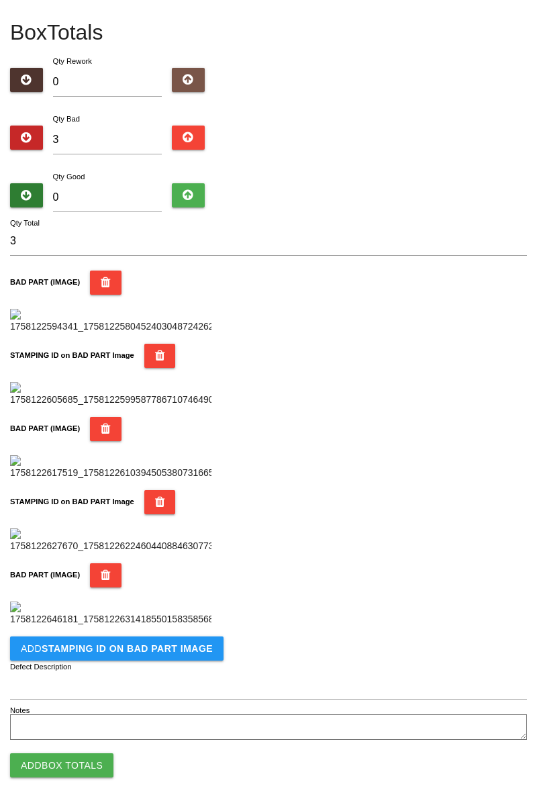
scroll to position [956, 0]
click at [169, 653] on b "STAMPING ID on BAD PART Image" at bounding box center [127, 648] width 171 height 11
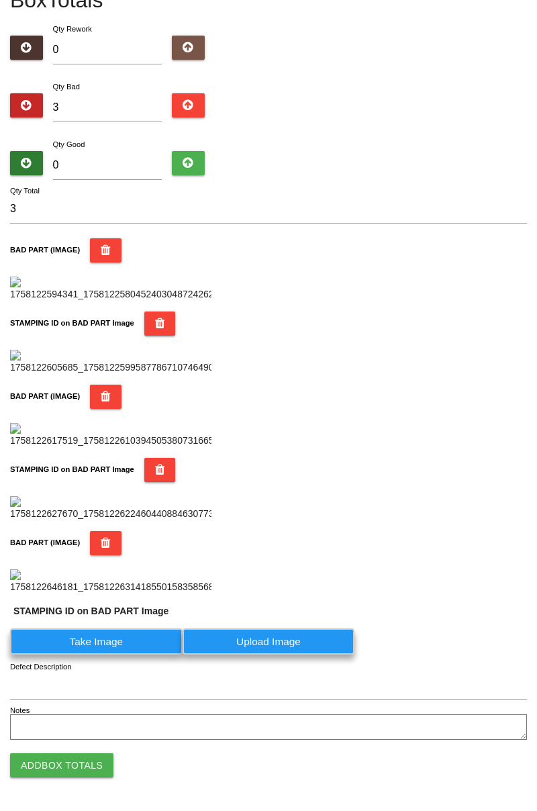
click at [107, 655] on label "Take Image" at bounding box center [96, 642] width 173 height 26
click at [0, 0] on PART "Take Image" at bounding box center [0, 0] width 0 height 0
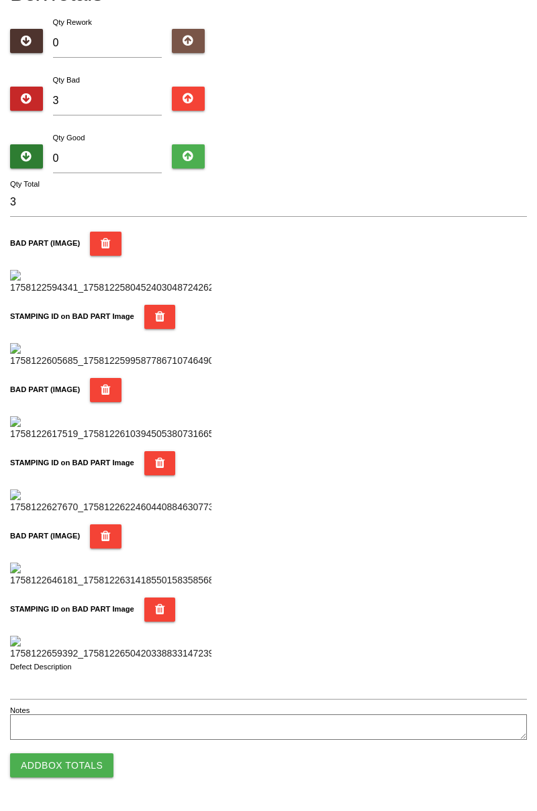
scroll to position [0, 0]
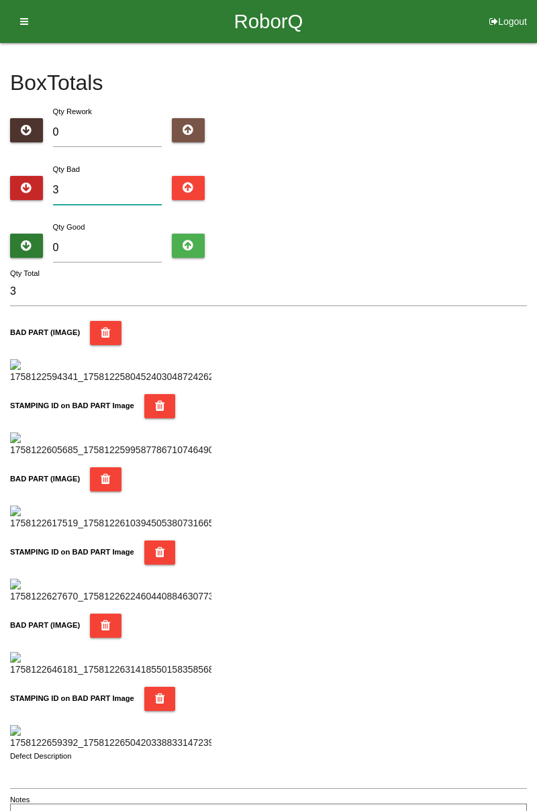
click at [116, 184] on input "3" at bounding box center [107, 190] width 109 height 29
type input "0"
type input "8"
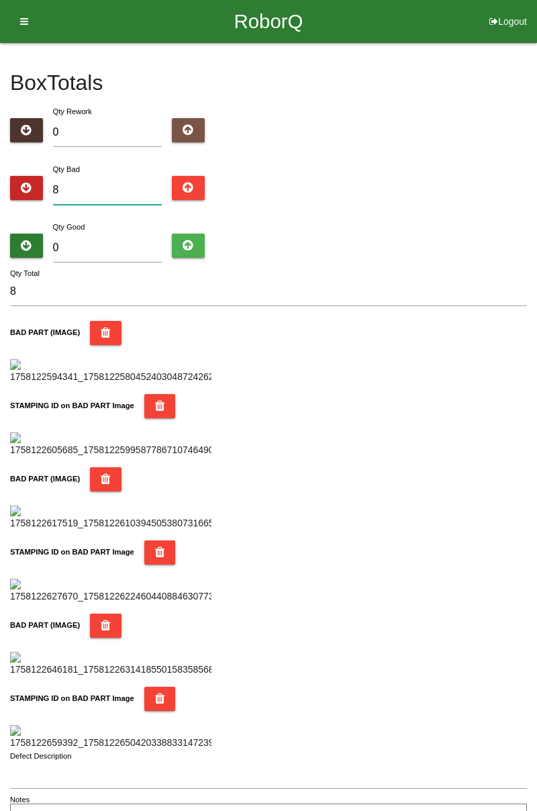
type input "0"
type input "9"
type input "0"
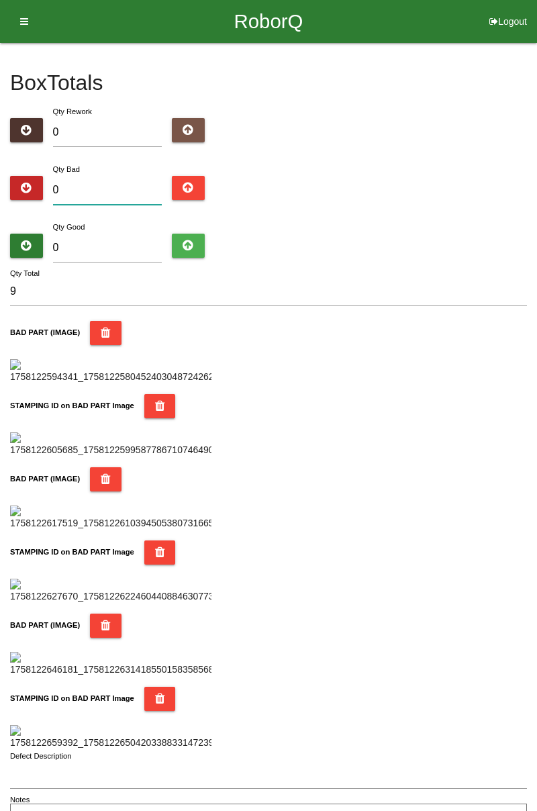
type input "0"
type input "1"
type input "12"
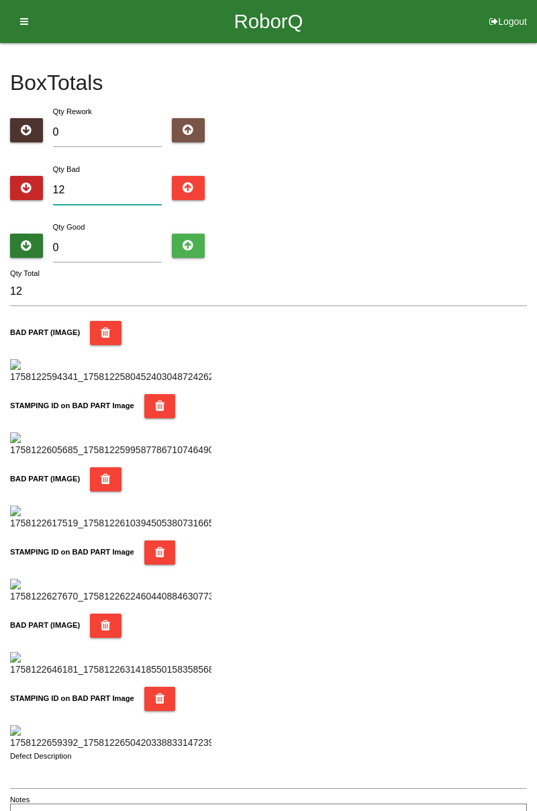
type input "12"
click at [96, 246] on input "0" at bounding box center [107, 248] width 109 height 29
type input "7"
type input "19"
type input "72"
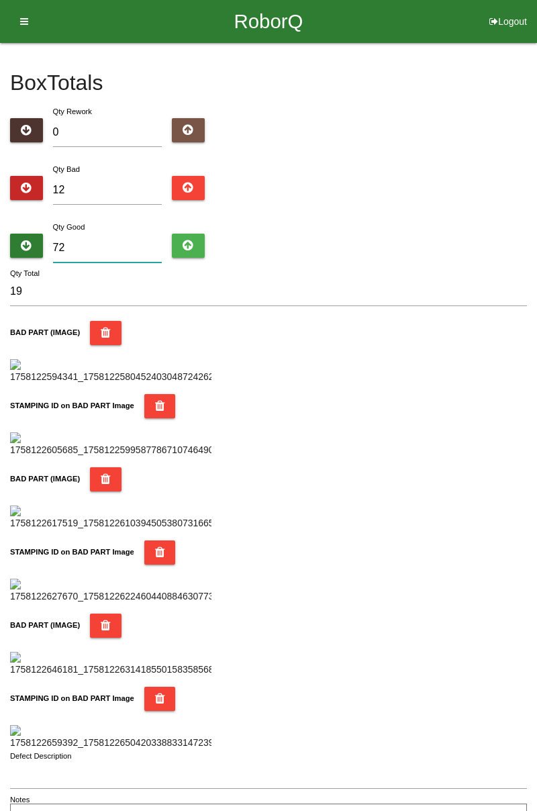
type input "84"
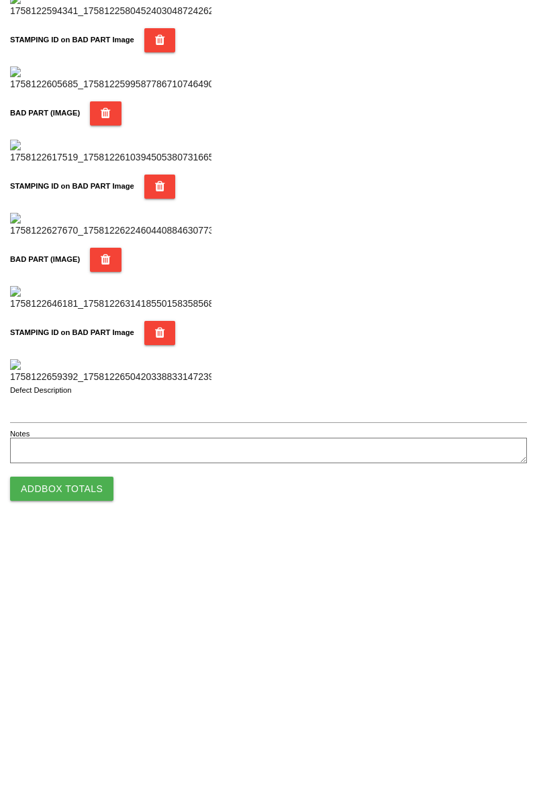
type input "72"
click at [75, 770] on button "Add Box Totals" at bounding box center [61, 765] width 103 height 24
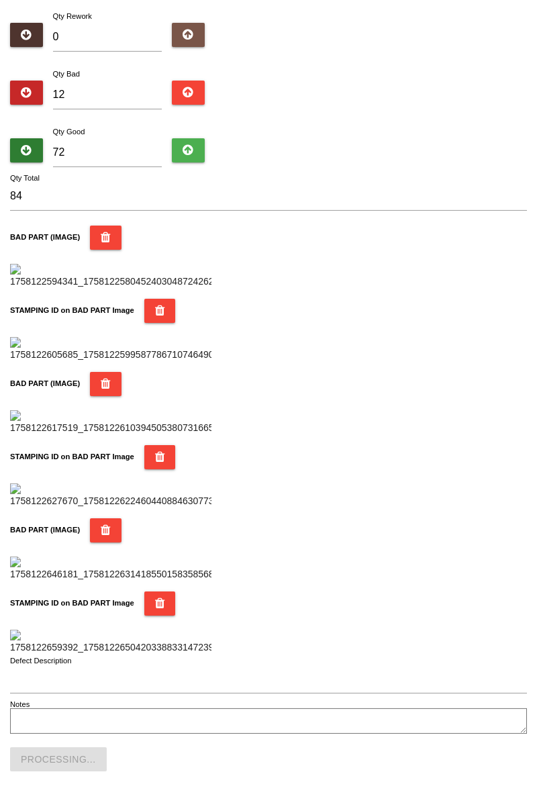
scroll to position [1177, 0]
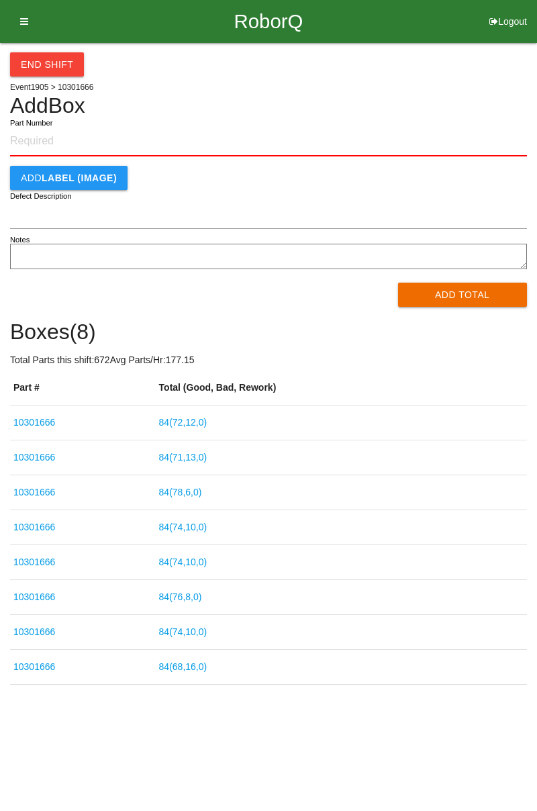
click at [47, 147] on input "Part Number" at bounding box center [268, 142] width 517 height 30
click at [524, 179] on div "Add LABEL (IMAGE)" at bounding box center [268, 178] width 517 height 24
paste input "10301666"
type input "10301666"
click at [475, 291] on button "Add Total" at bounding box center [463, 295] width 130 height 24
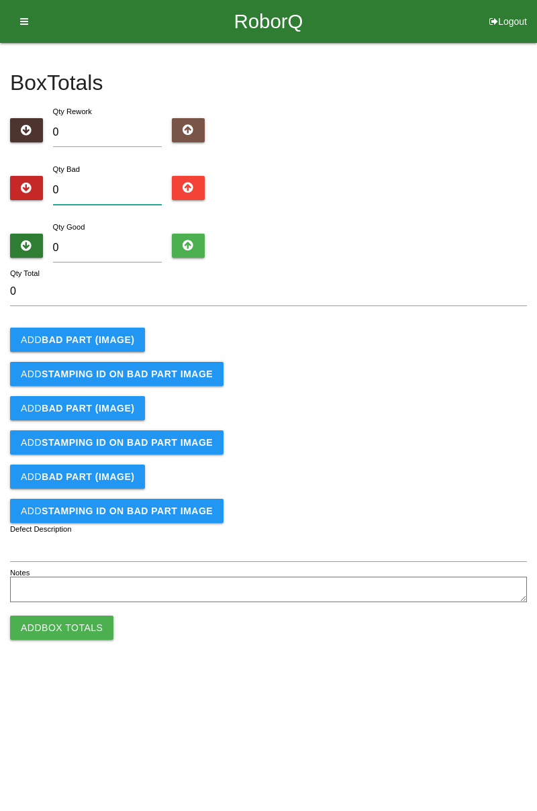
click at [95, 184] on input "0" at bounding box center [107, 190] width 109 height 29
type input "5"
type input "0"
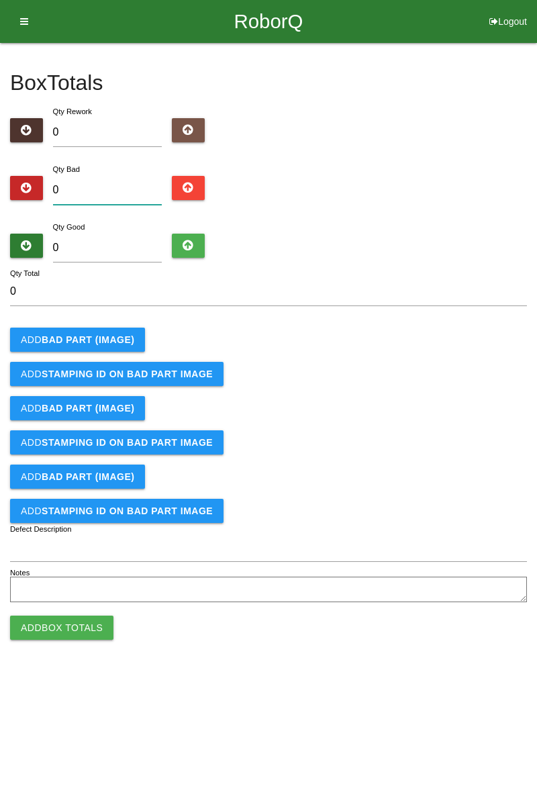
type input "9"
